Goal: Transaction & Acquisition: Download file/media

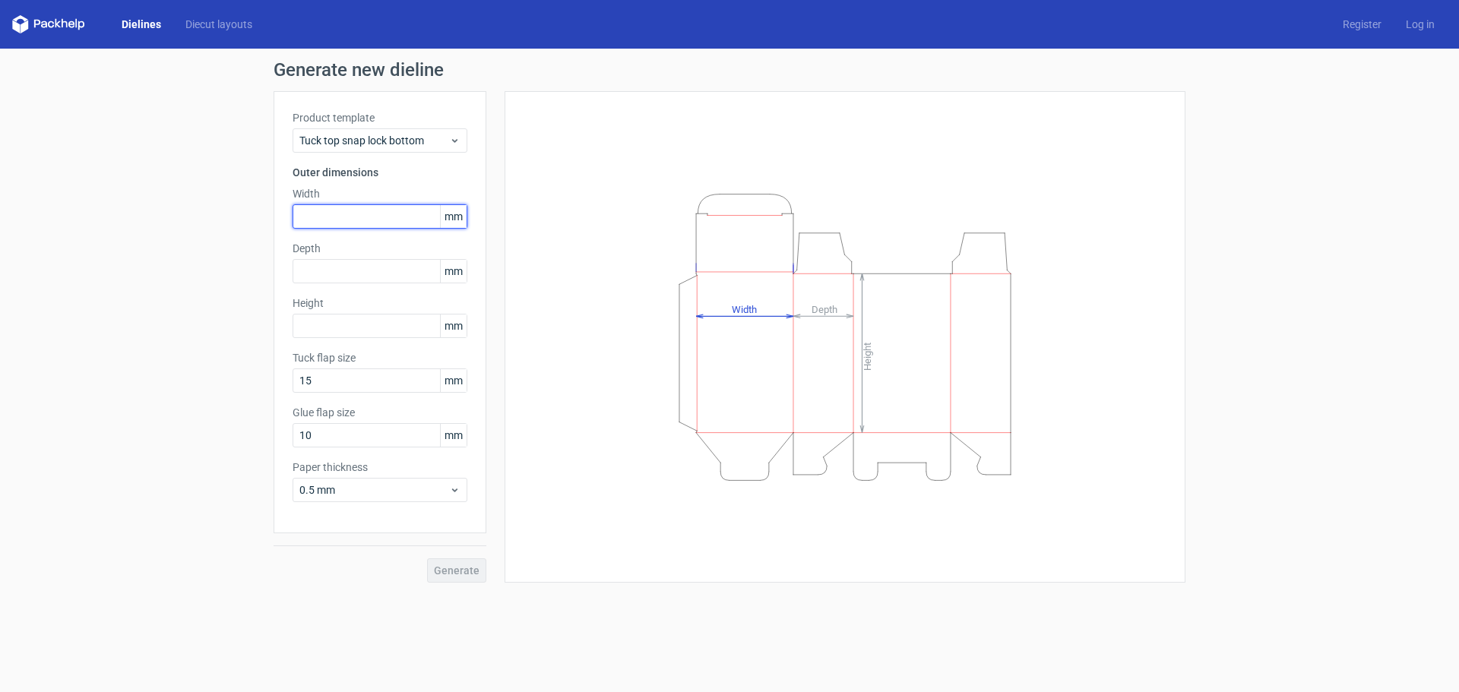
click at [330, 205] on input "text" at bounding box center [379, 216] width 175 height 24
type input "53"
click at [308, 327] on input "text" at bounding box center [379, 326] width 175 height 24
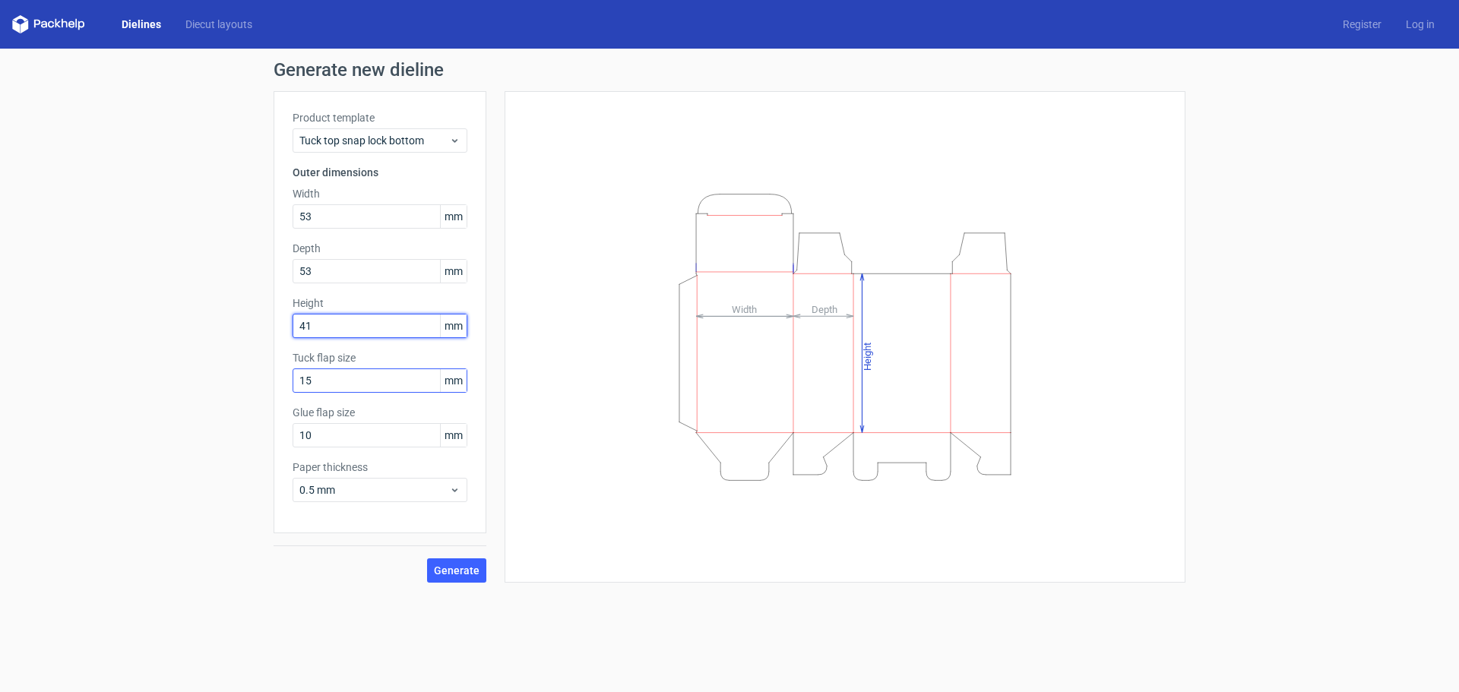
type input "41"
click at [343, 373] on input "15" at bounding box center [379, 380] width 175 height 24
click at [454, 574] on span "Generate" at bounding box center [457, 570] width 46 height 11
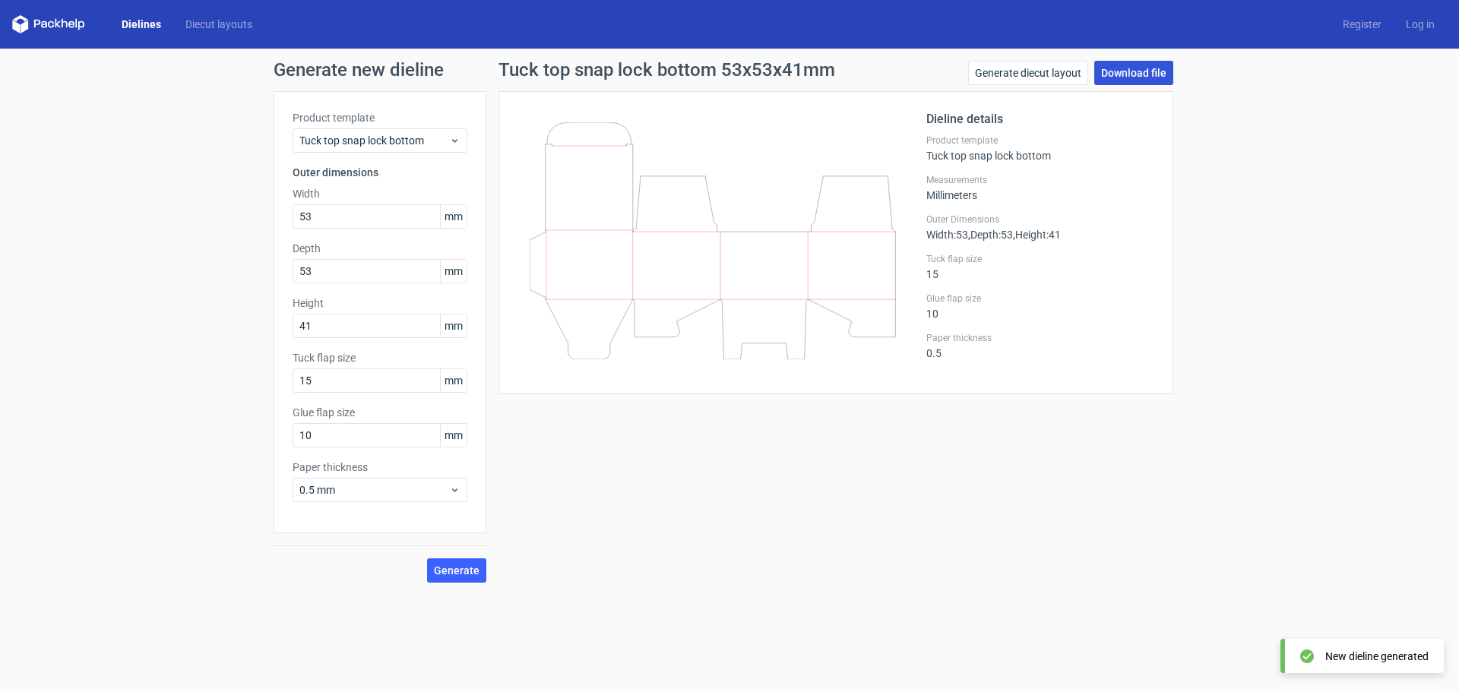
click at [1146, 72] on link "Download file" at bounding box center [1133, 73] width 79 height 24
